Goal: Information Seeking & Learning: Check status

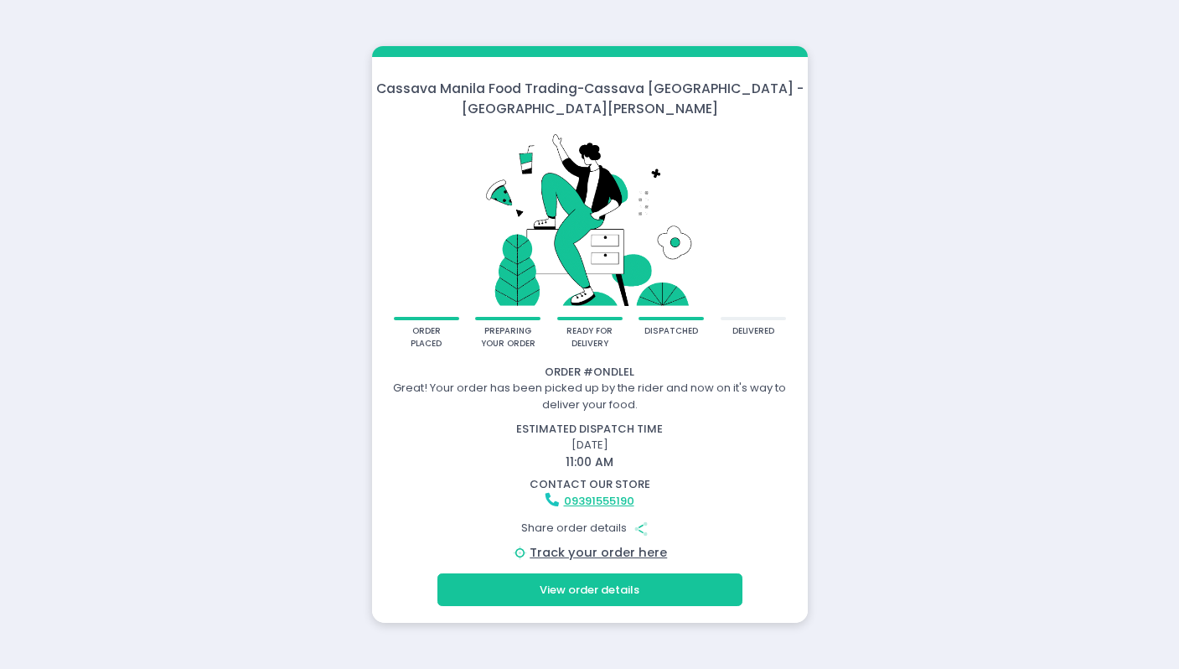
click at [964, 189] on div "Cassava Manila Food Trading - Cassava Manila - San Juan order placed preparing …" at bounding box center [589, 334] width 1179 height 669
click at [623, 574] on button "View order details" at bounding box center [589, 589] width 305 height 32
